Goal: Transaction & Acquisition: Purchase product/service

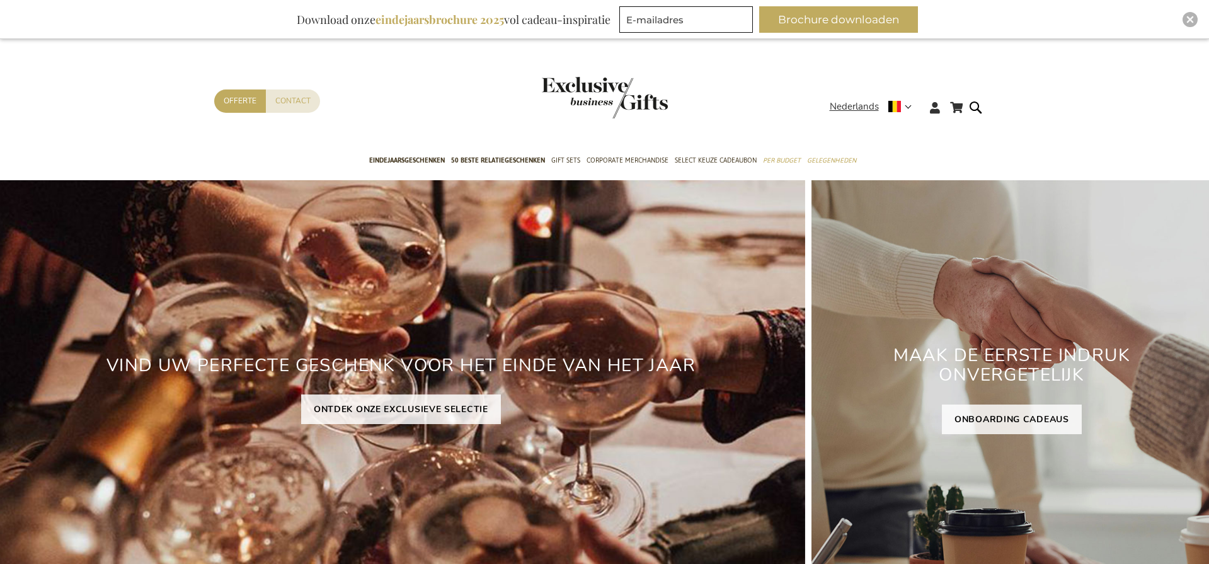
type input "administrator"
click at [1189, 21] on img "Close" at bounding box center [1190, 20] width 8 height 8
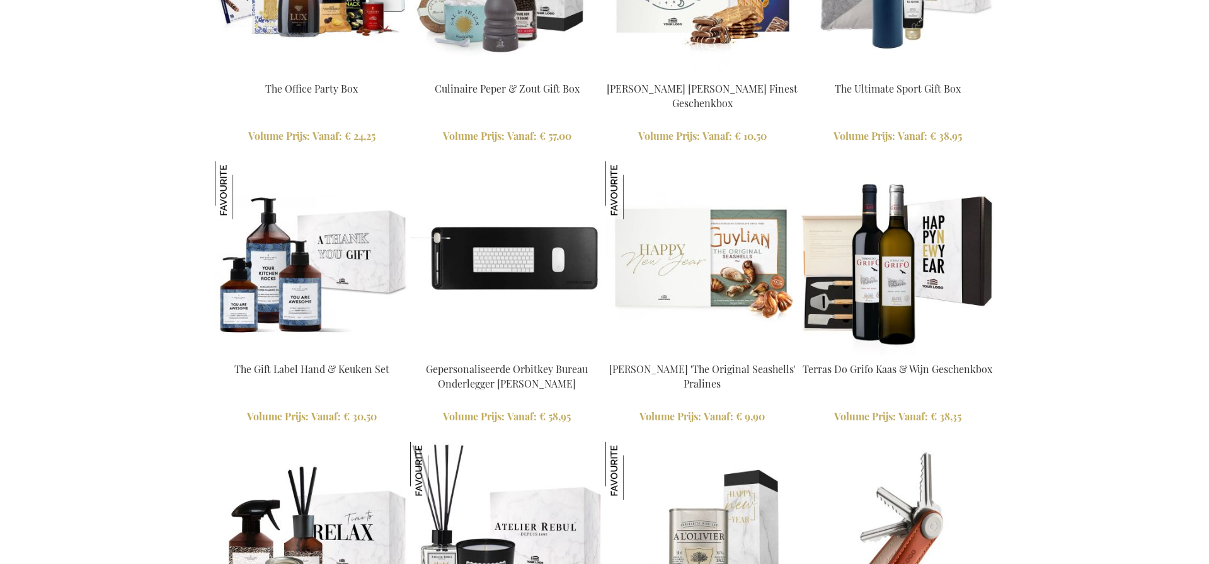
scroll to position [1388, 0]
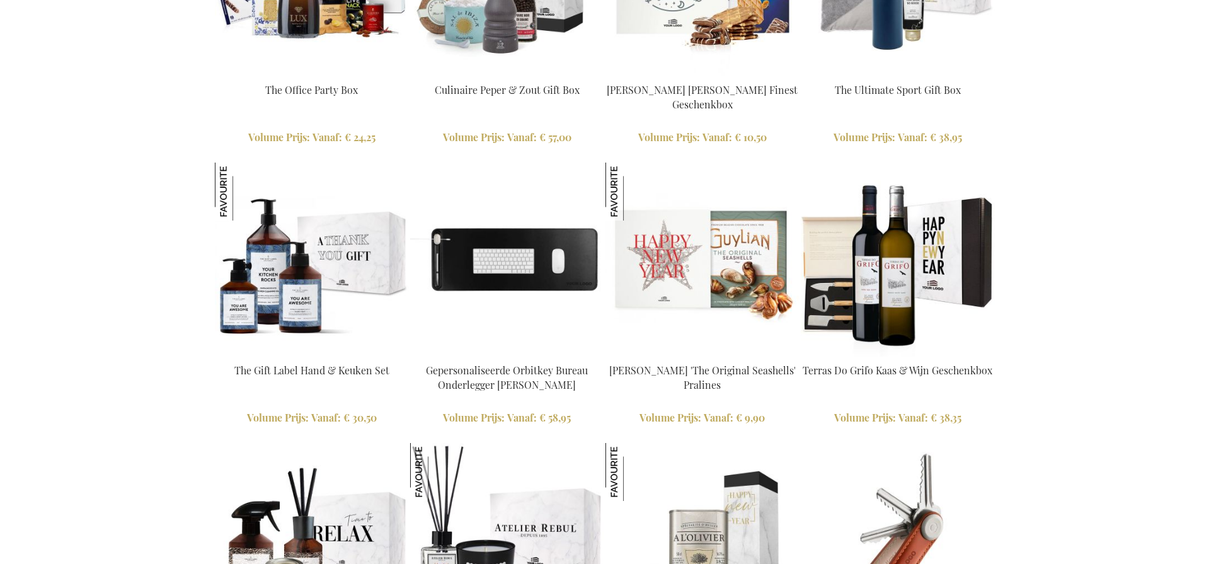
click at [650, 252] on img at bounding box center [702, 260] width 194 height 194
